Goal: Find specific page/section

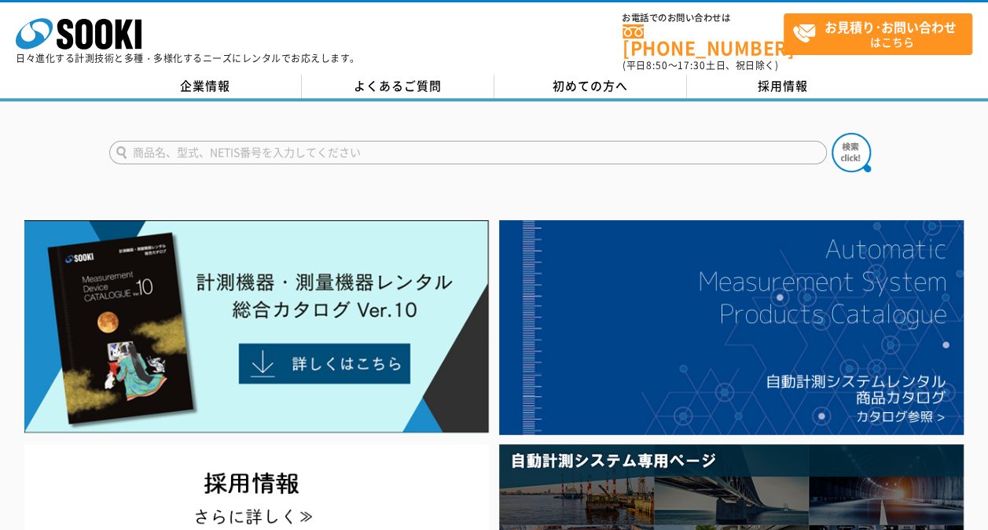
click at [620, 141] on input "text" at bounding box center [467, 153] width 717 height 24
type input "SET-50"
click at [831, 133] on button at bounding box center [850, 152] width 39 height 39
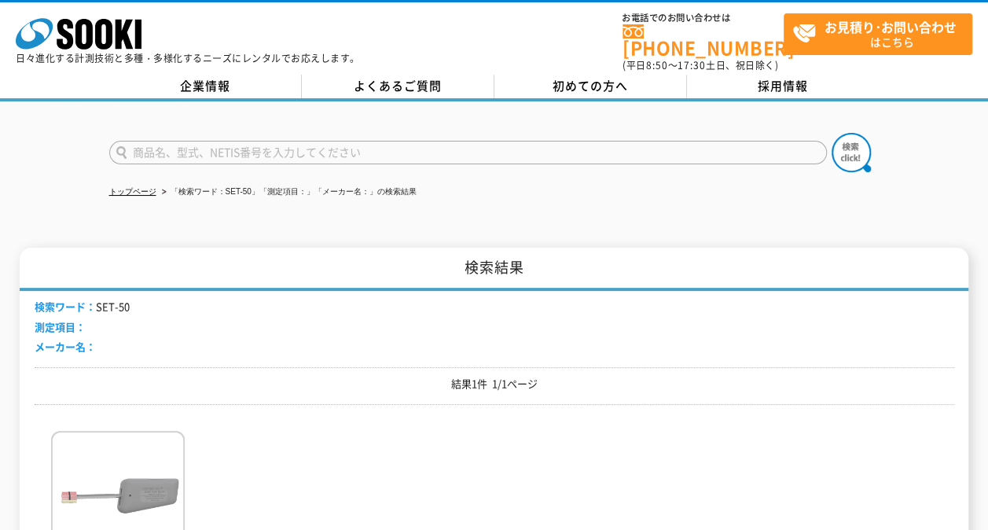
click at [75, 479] on img at bounding box center [118, 500] width 134 height 138
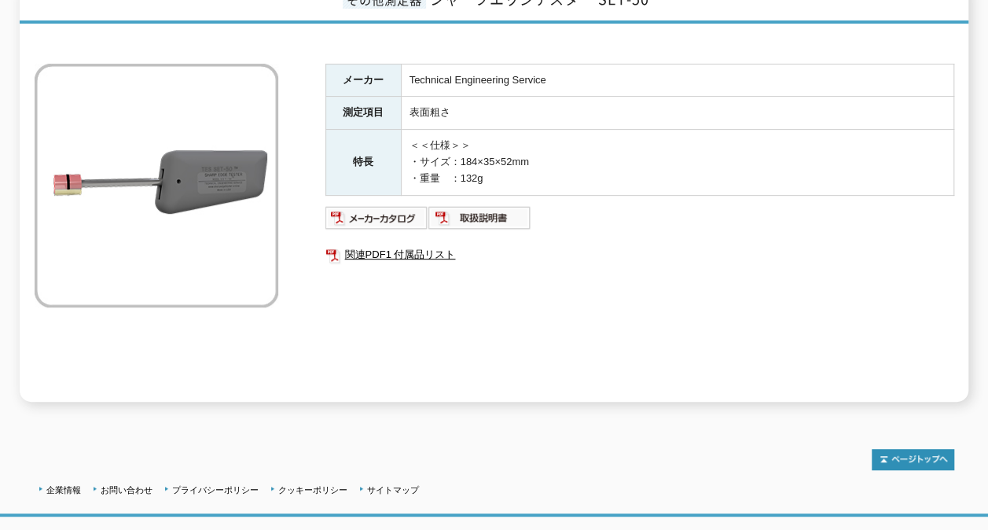
scroll to position [156, 0]
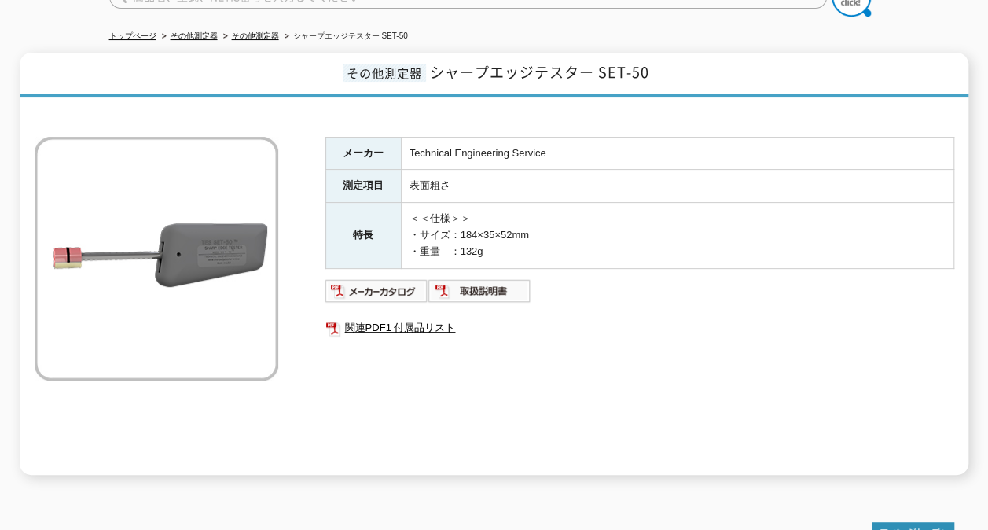
click at [251, 338] on img at bounding box center [157, 259] width 244 height 244
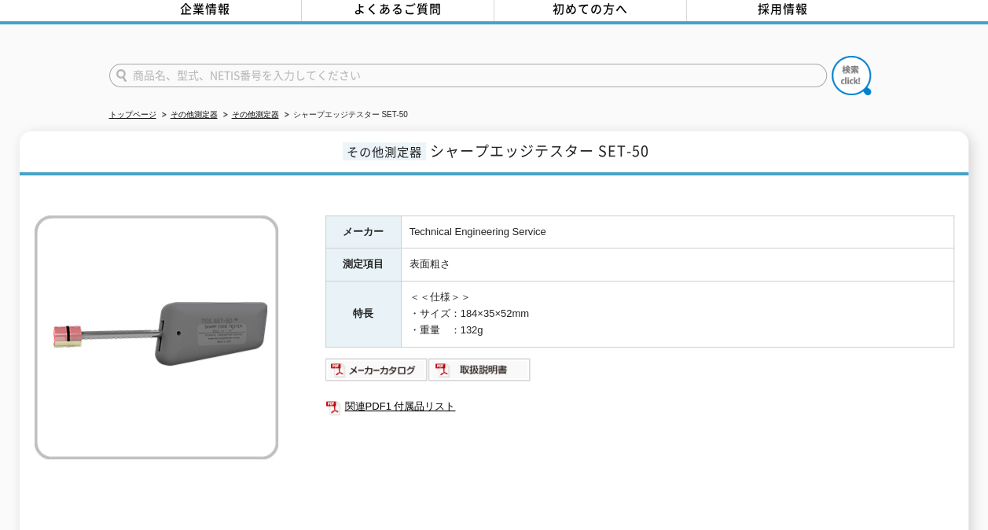
scroll to position [0, 0]
